Goal: Find specific page/section: Find specific page/section

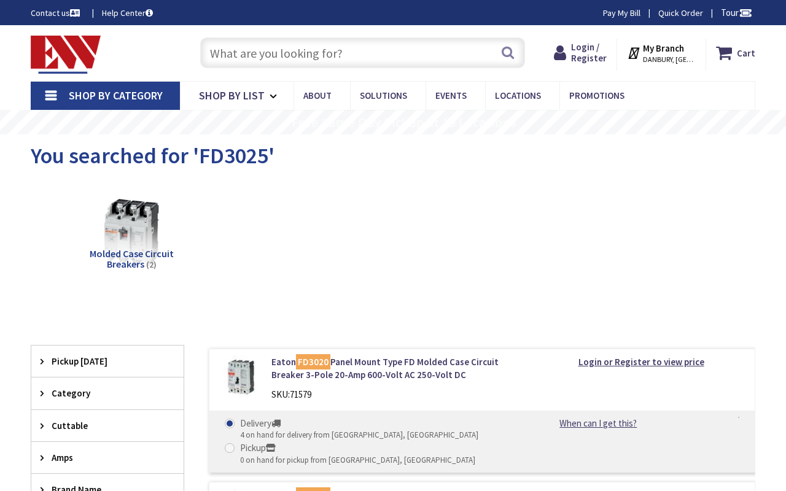
type input "CT-[STREET_ADDRESS]"
